Goal: Check status: Check status

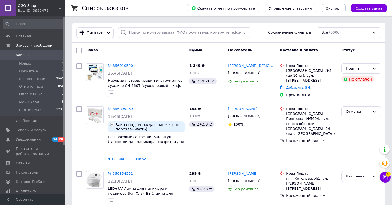
click at [47, 8] on span "OGO Shop" at bounding box center [38, 5] width 41 height 5
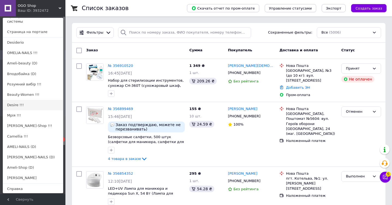
scroll to position [37, 0]
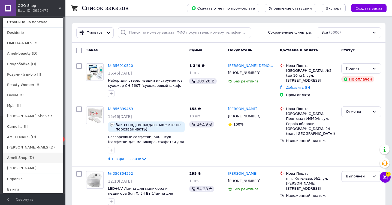
click at [19, 158] on link "Ameli-Shop (D)" at bounding box center [33, 157] width 60 height 10
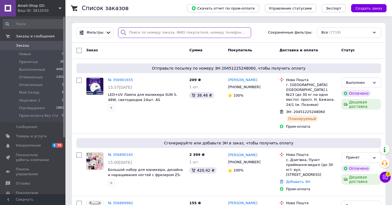
click at [142, 34] on input "search" at bounding box center [184, 32] width 133 height 11
paste input "0677272191"
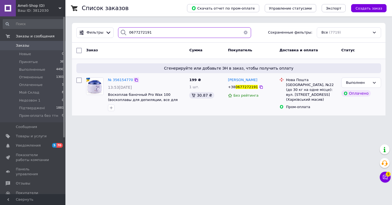
type input "0677272191"
click at [136, 81] on icon at bounding box center [136, 80] width 4 height 4
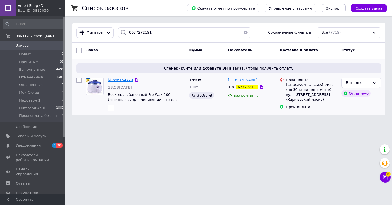
click at [116, 80] on span "№ 356154770" at bounding box center [120, 80] width 25 height 4
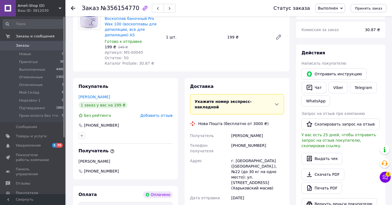
scroll to position [72, 0]
